Goal: Find specific page/section: Find specific page/section

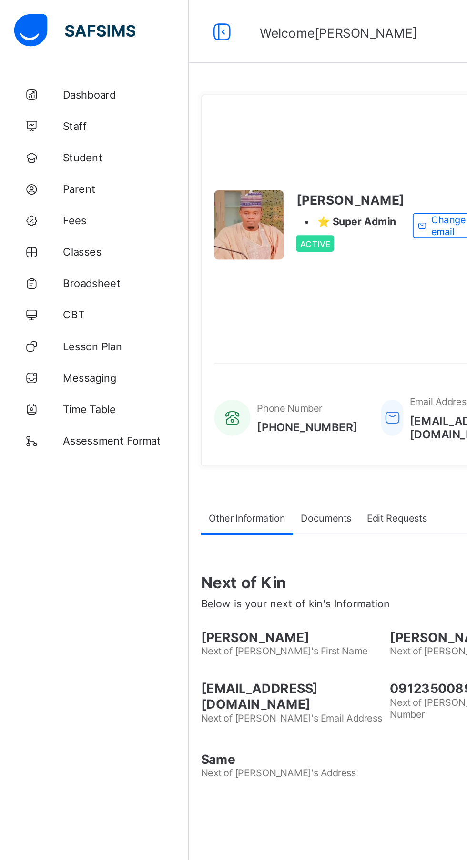
click at [63, 58] on span "Dashboard" at bounding box center [76, 57] width 76 height 8
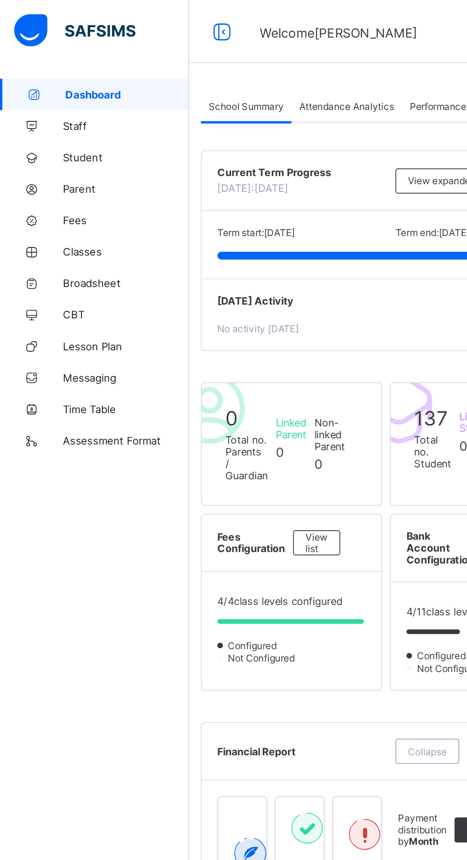
click at [218, 66] on span "Attendance Analytics" at bounding box center [209, 64] width 57 height 7
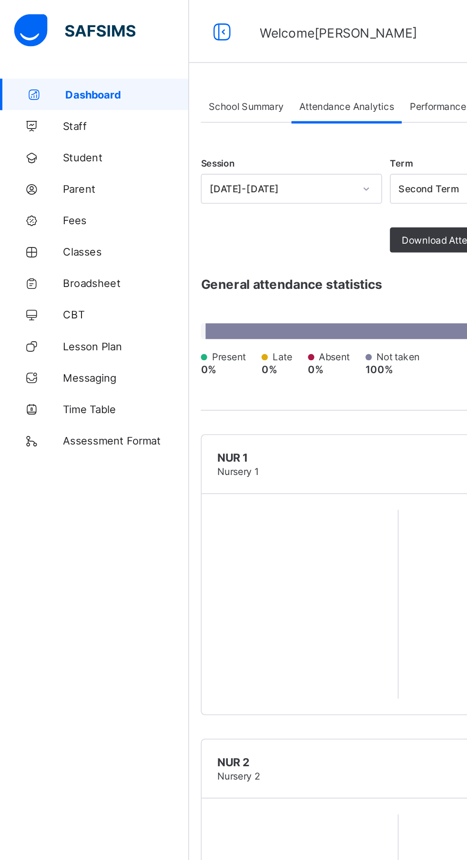
click at [218, 66] on span "Attendance Analytics" at bounding box center [209, 64] width 57 height 7
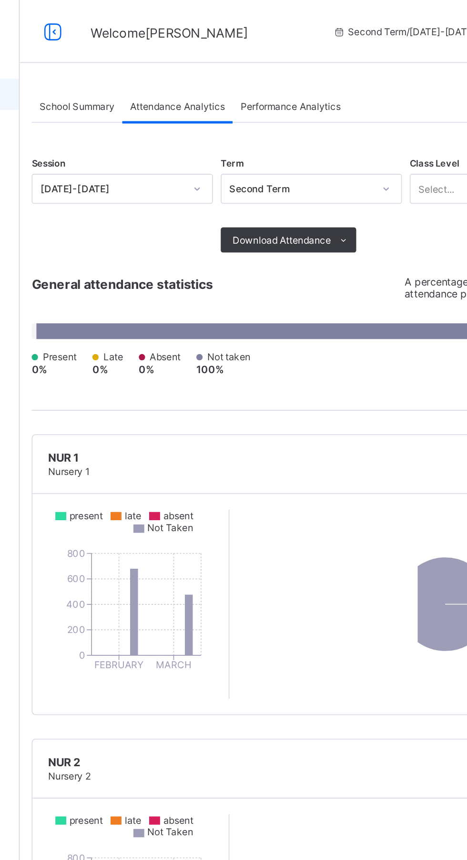
click at [299, 65] on span "Performance Analytics" at bounding box center [278, 64] width 60 height 7
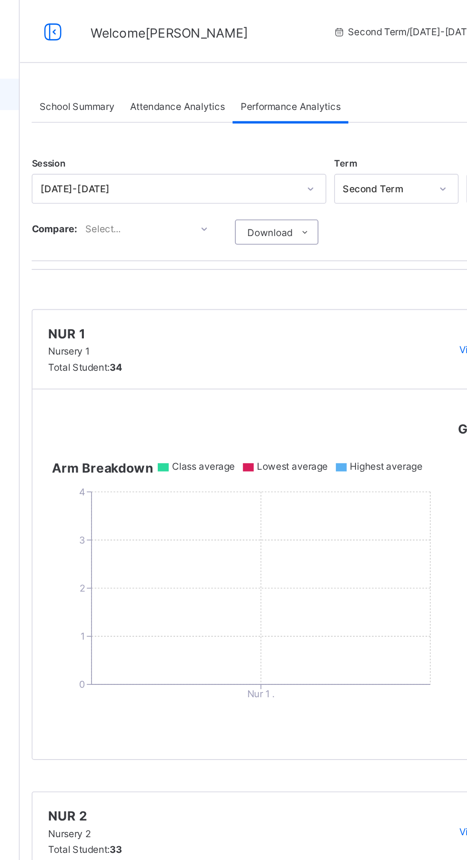
click at [300, 358] on icon "0 1 2 3 4 Nur 1 ." at bounding box center [246, 359] width 238 height 143
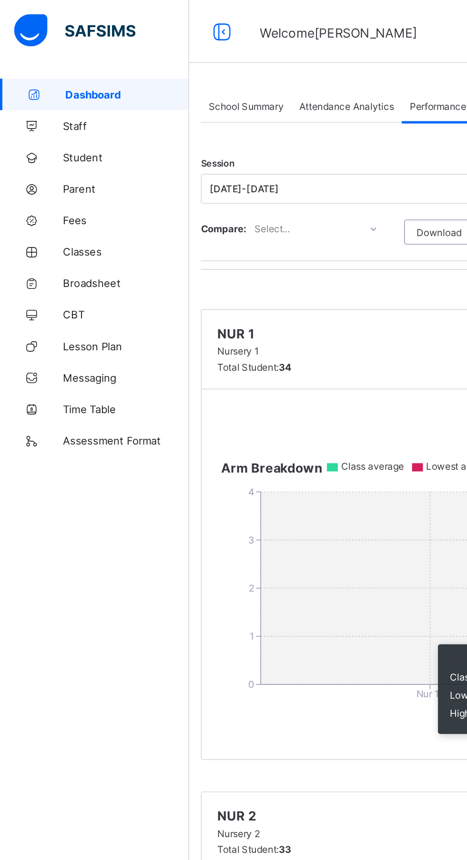
click at [82, 269] on span "Assessment Format" at bounding box center [76, 267] width 76 height 8
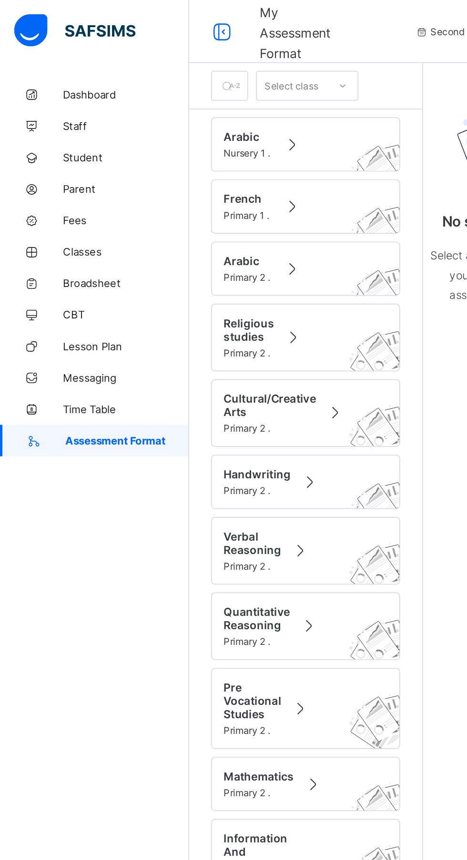
click at [60, 96] on span "Student" at bounding box center [76, 95] width 76 height 8
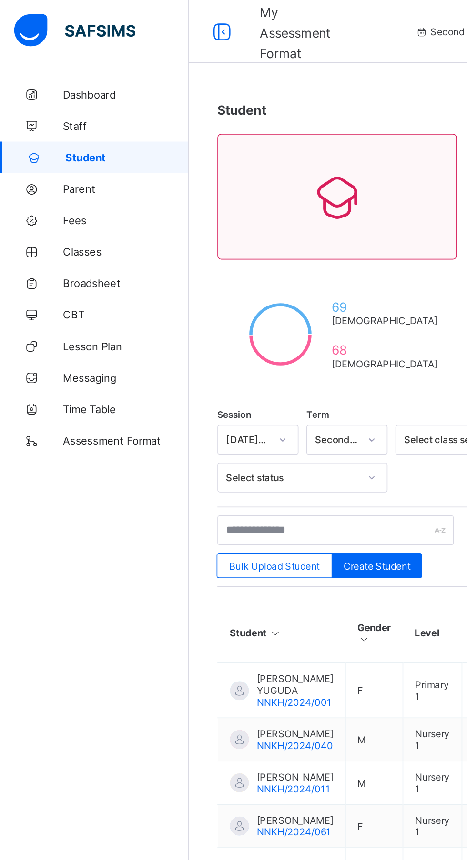
click at [70, 173] on span "Broadsheet" at bounding box center [76, 172] width 76 height 8
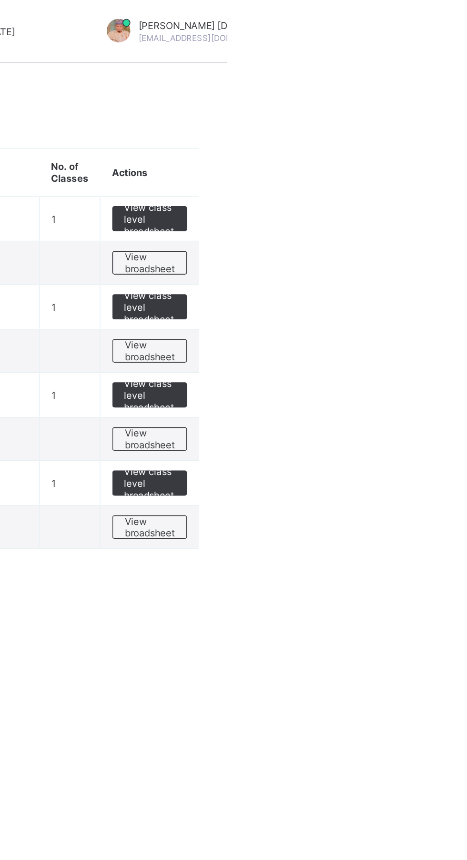
click at [424, 187] on span "View class level broadsheet" at bounding box center [419, 185] width 31 height 21
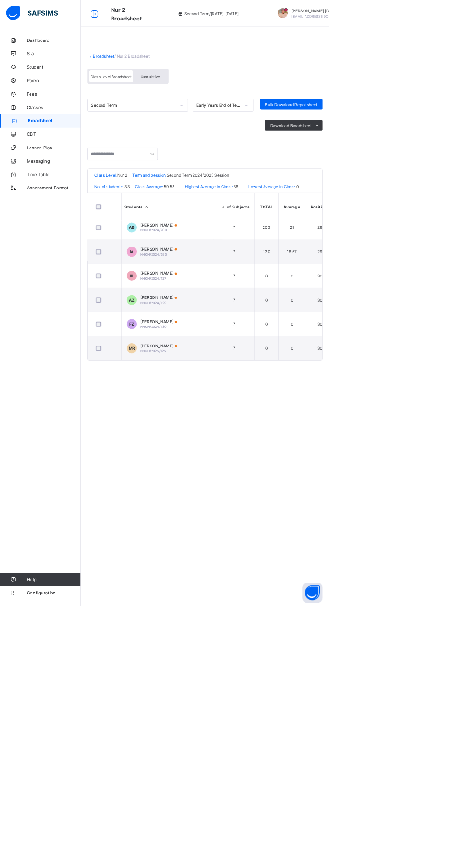
scroll to position [933, 322]
